Goal: Obtain resource: Download file/media

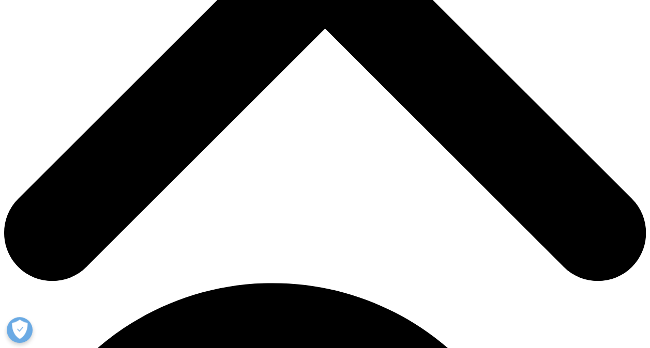
scroll to position [386, 0]
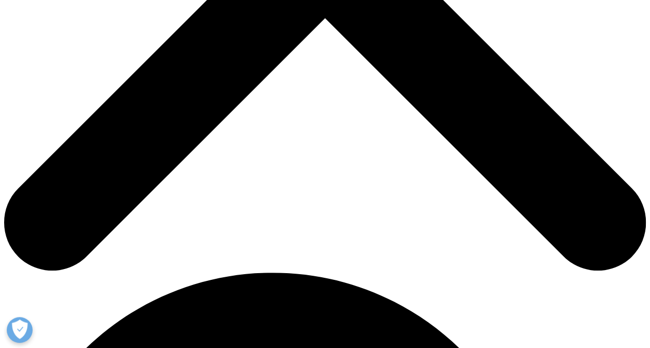
type input "[PERSON_NAME]"
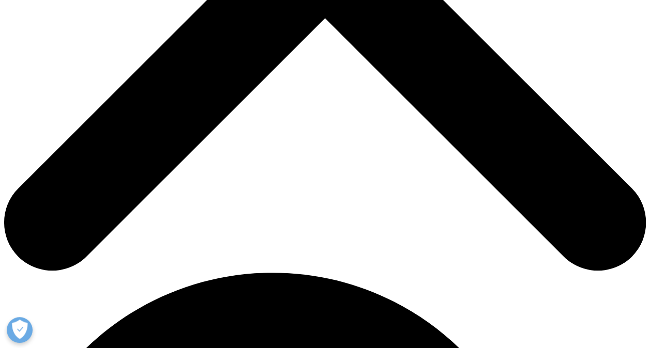
type input "[PERSON_NAME][EMAIL_ADDRESS][PERSON_NAME][DOMAIN_NAME]"
type input "Barentz"
select select "[GEOGRAPHIC_DATA]"
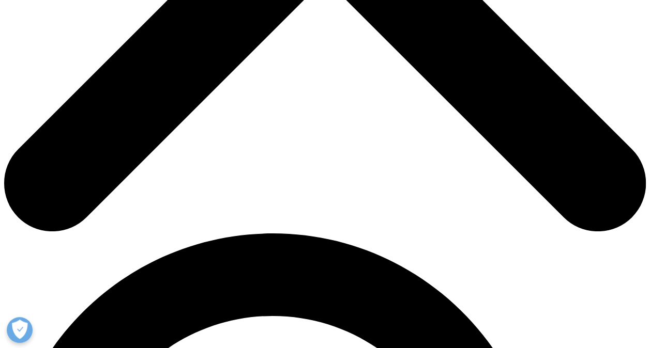
scroll to position [426, 0]
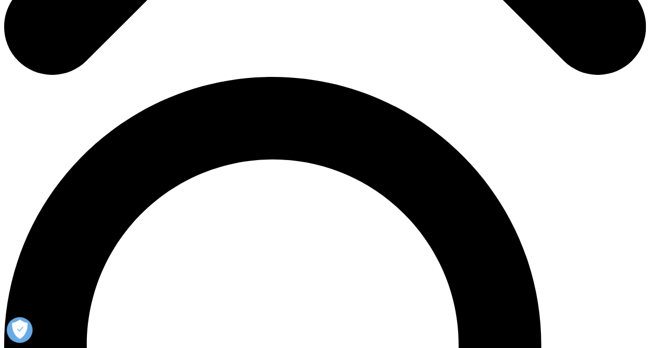
scroll to position [583, 0]
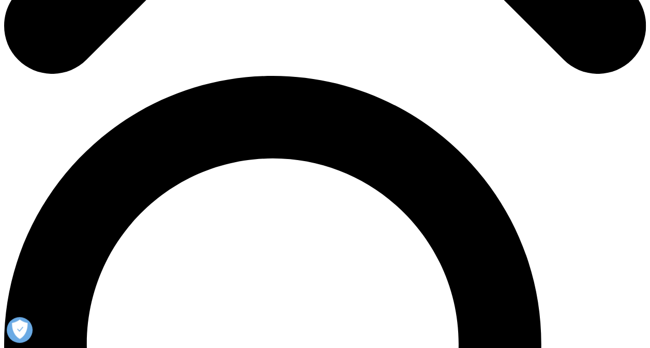
type input "Director of strategy"
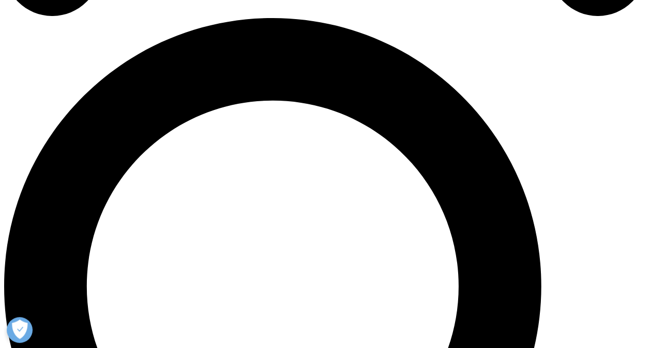
scroll to position [641, 0]
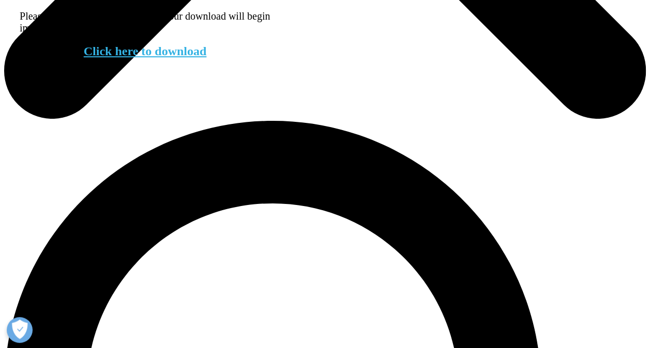
scroll to position [538, 0]
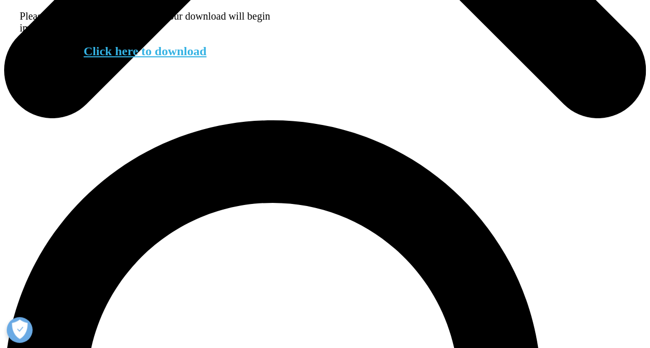
click at [145, 58] on link "Click here to download" at bounding box center [145, 50] width 123 height 13
